Goal: Task Accomplishment & Management: Complete application form

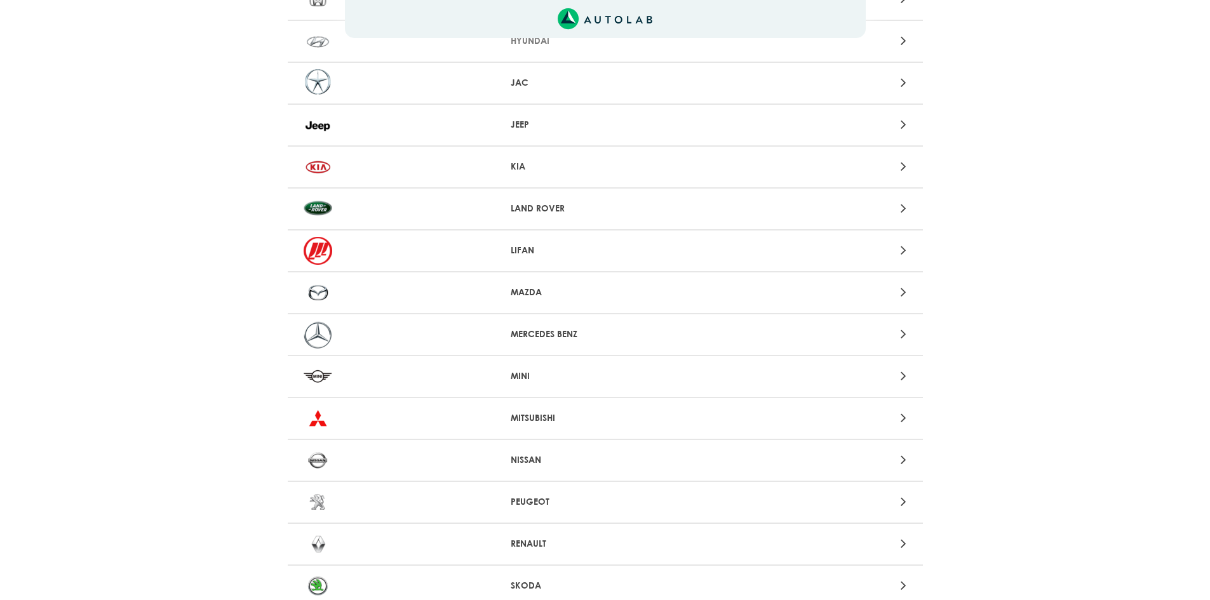
scroll to position [826, 0]
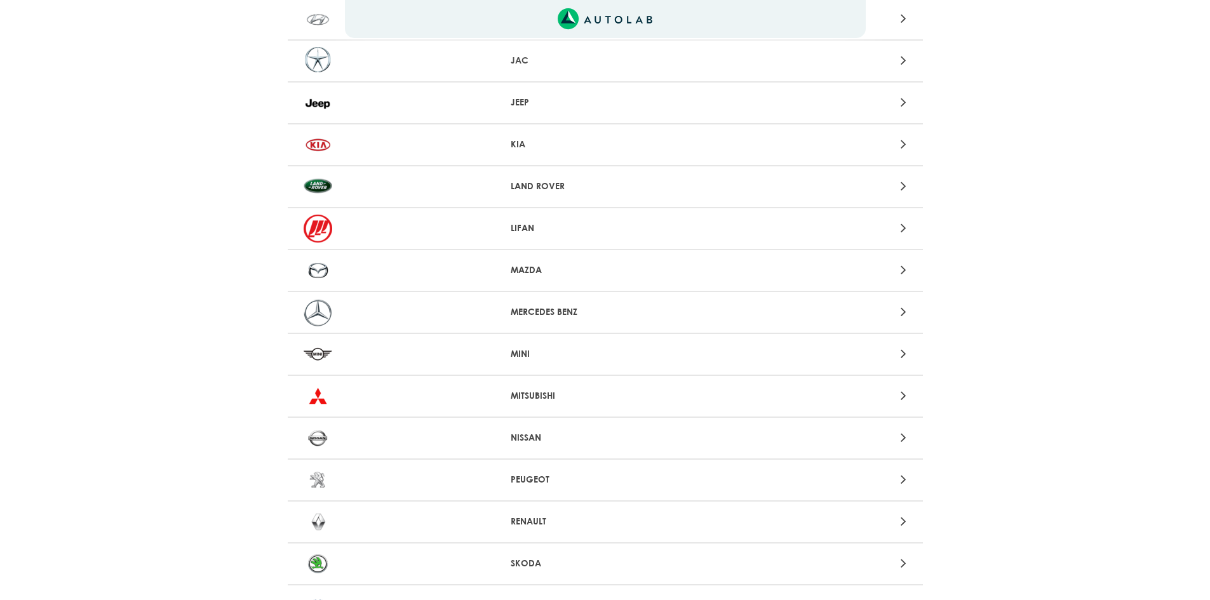
click at [905, 439] on icon at bounding box center [904, 437] width 6 height 17
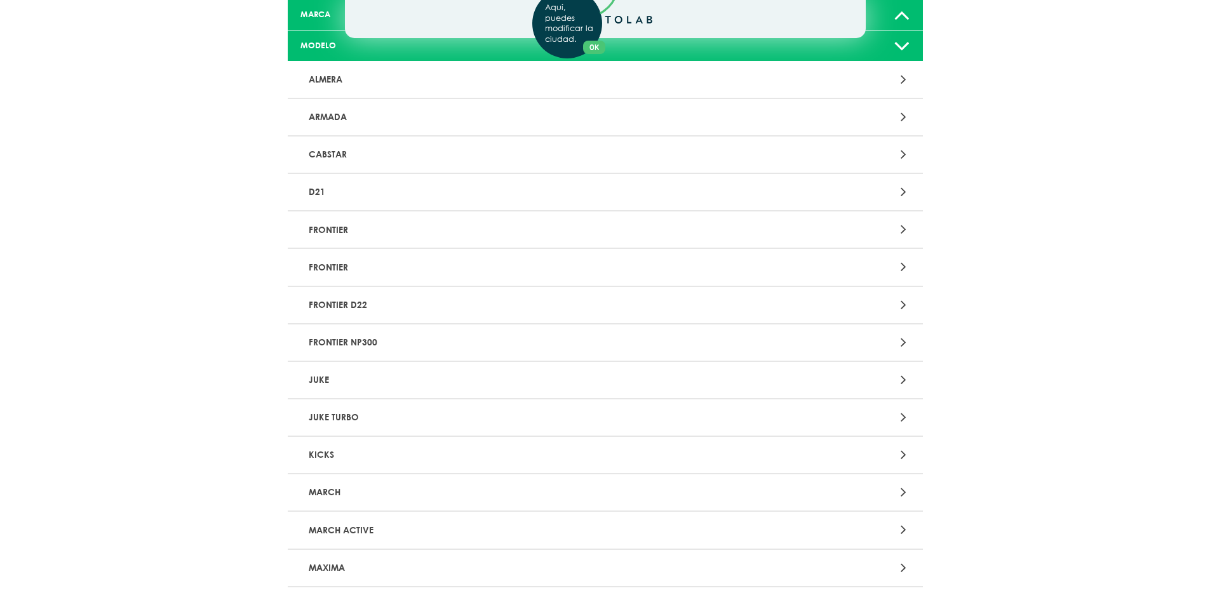
scroll to position [127, 0]
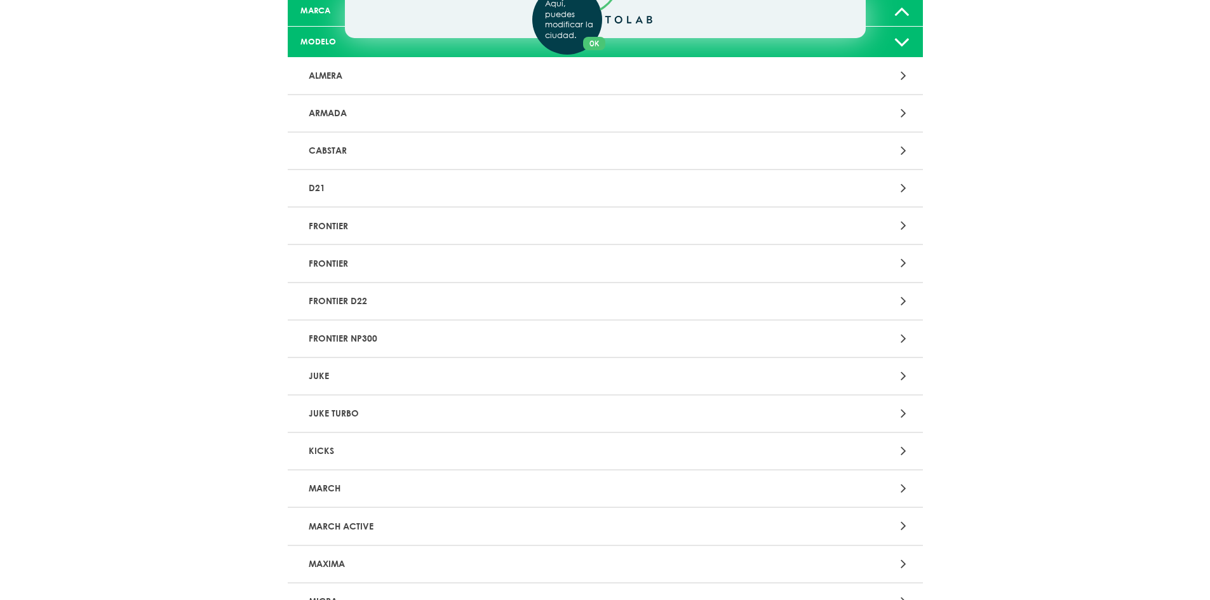
click at [903, 448] on div "Aquí, puedes modificar la ciudad. OK .aex,.bex{fill:none!important;stroke:#50c4…" at bounding box center [605, 173] width 1210 height 600
click at [901, 448] on icon at bounding box center [904, 451] width 6 height 17
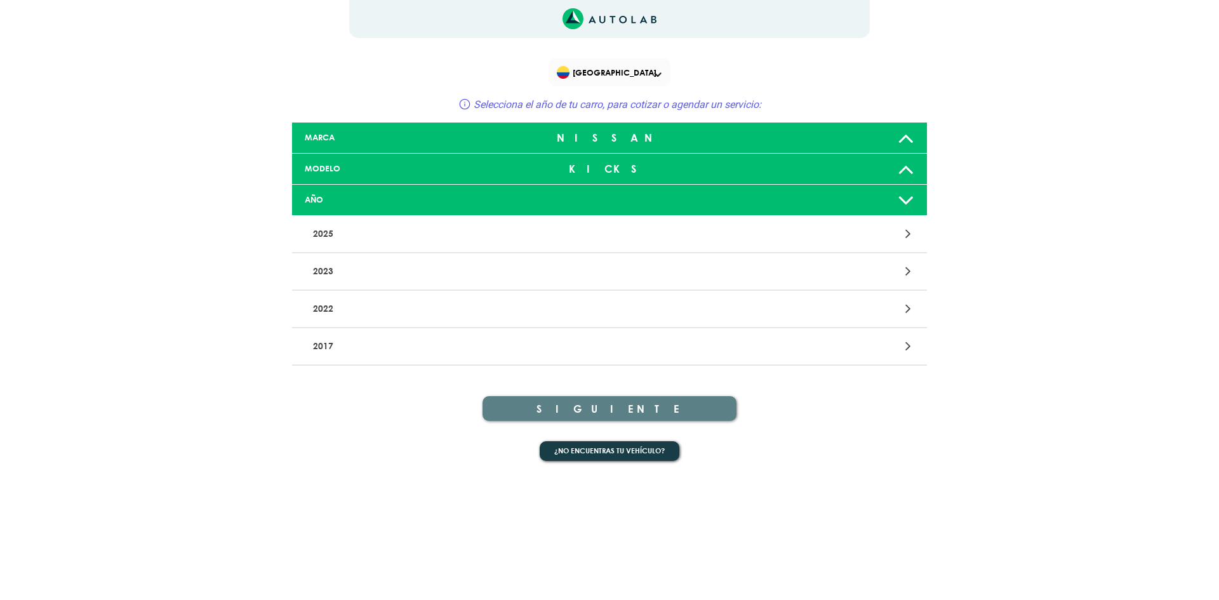
click at [899, 201] on icon at bounding box center [906, 199] width 17 height 25
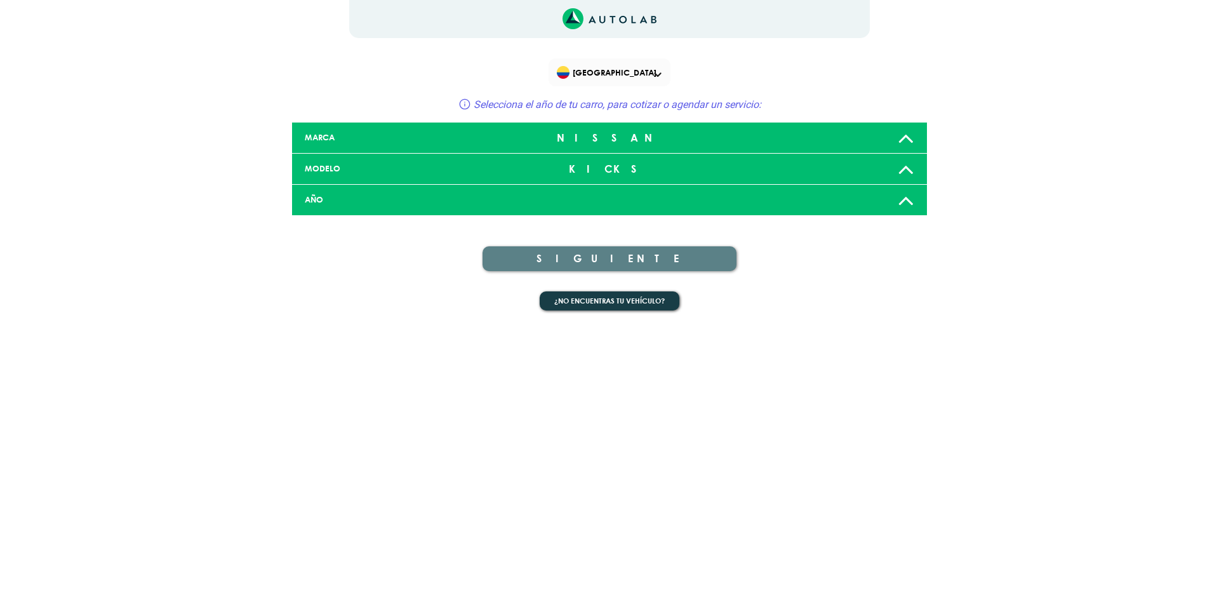
click at [900, 199] on icon at bounding box center [906, 199] width 17 height 25
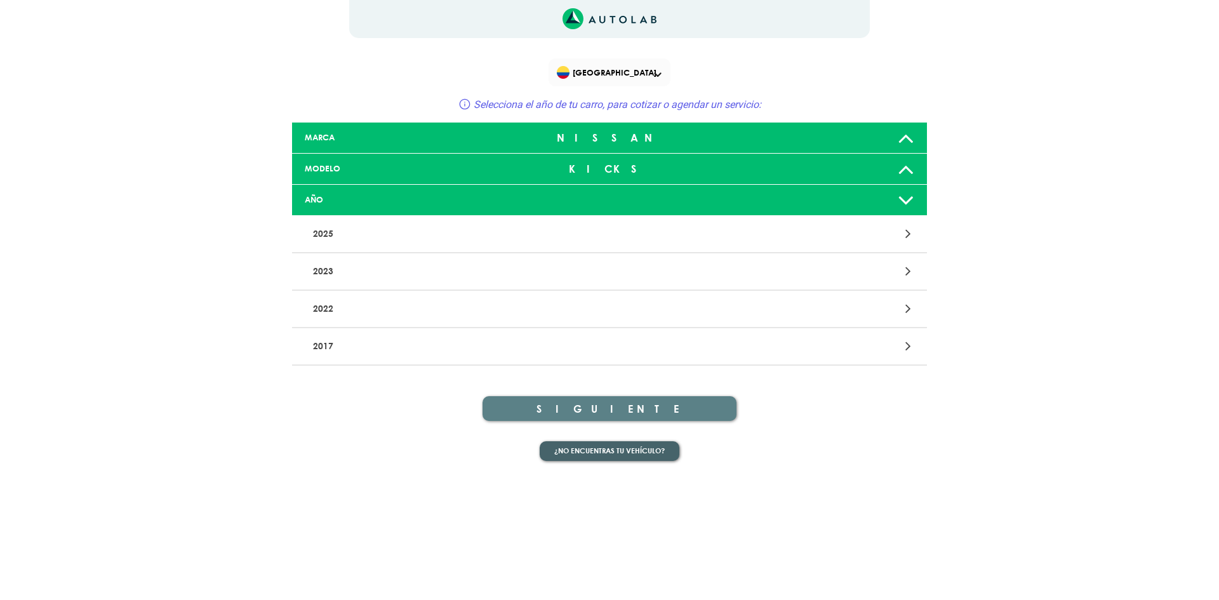
click at [622, 453] on button "¿No encuentras tu vehículo?" at bounding box center [610, 451] width 140 height 20
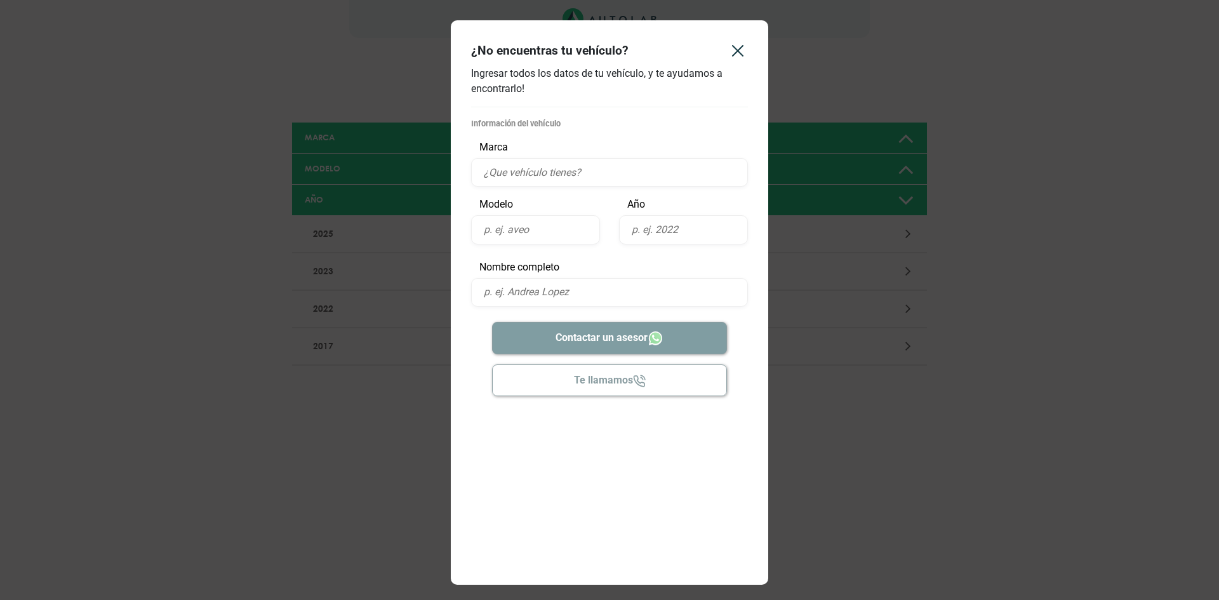
click at [559, 173] on input "text" at bounding box center [609, 172] width 277 height 29
click at [559, 231] on input "text" at bounding box center [535, 229] width 129 height 29
drag, startPoint x: 560, startPoint y: 175, endPoint x: 518, endPoint y: 173, distance: 42.6
click at [518, 173] on input "NISSAN KIKS" at bounding box center [609, 172] width 277 height 29
type input "NISSAN"
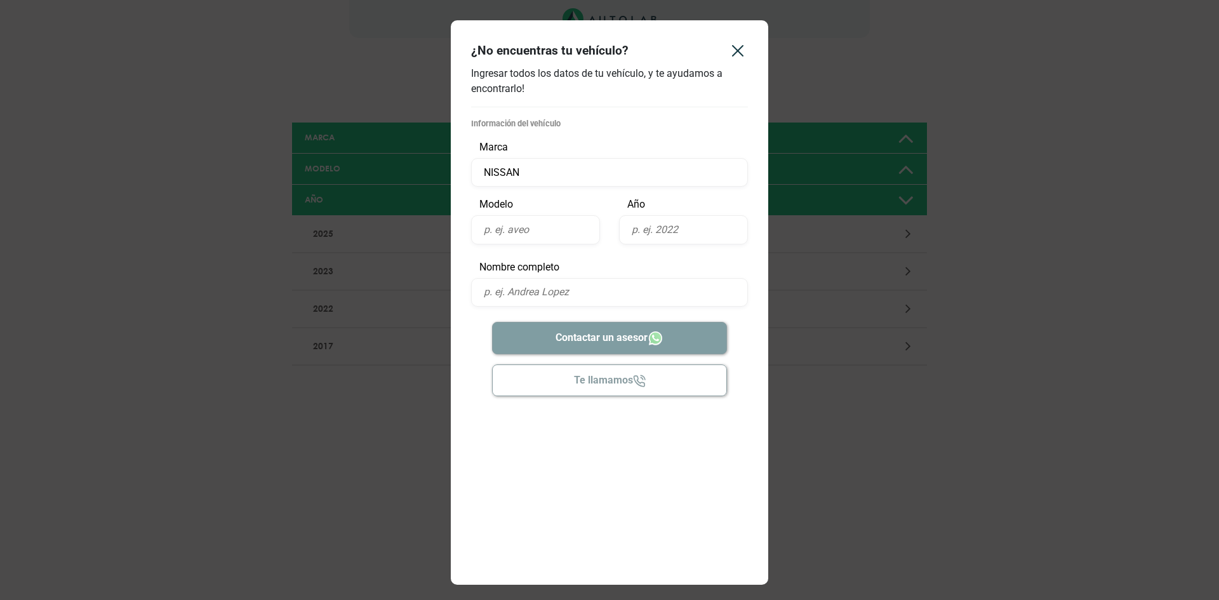
click at [551, 233] on input "text" at bounding box center [535, 229] width 129 height 29
type input "KIKS"
click at [695, 228] on input "text" at bounding box center [683, 229] width 129 height 29
type input "2019"
click at [607, 288] on input "text" at bounding box center [609, 292] width 277 height 29
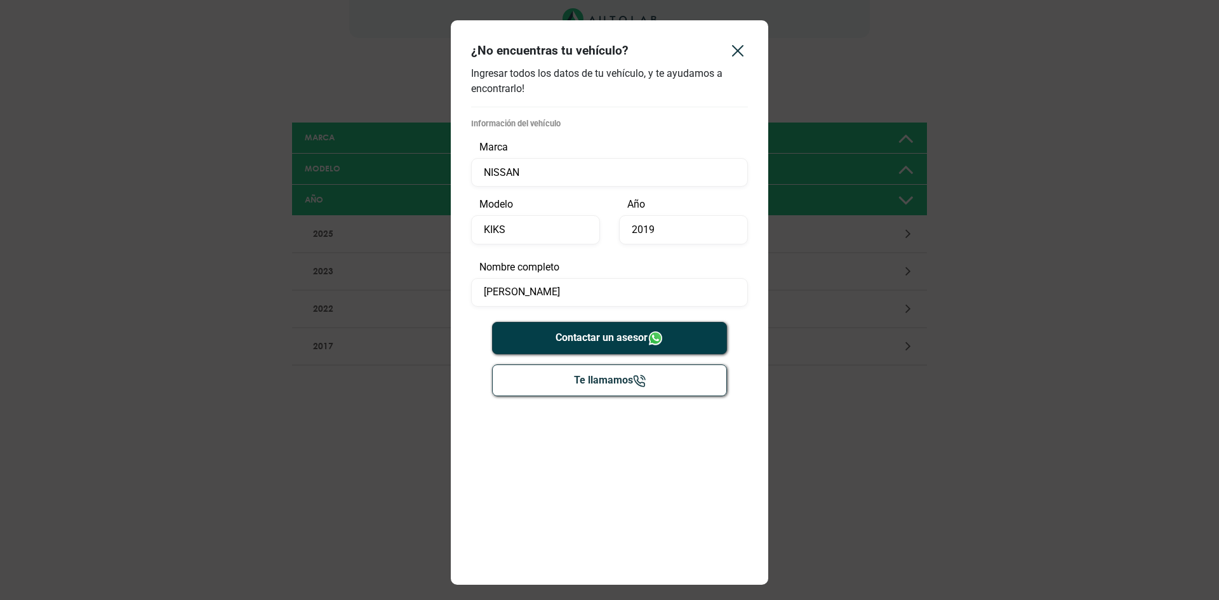
type input "[PERSON_NAME]"
click at [611, 332] on button "Contactar un asesor" at bounding box center [610, 338] width 236 height 32
click at [735, 50] on icon "Close" at bounding box center [738, 51] width 20 height 20
